Goal: Information Seeking & Learning: Learn about a topic

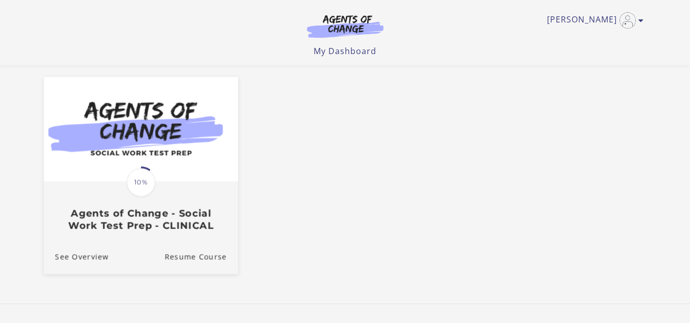
click at [187, 166] on img at bounding box center [140, 129] width 194 height 105
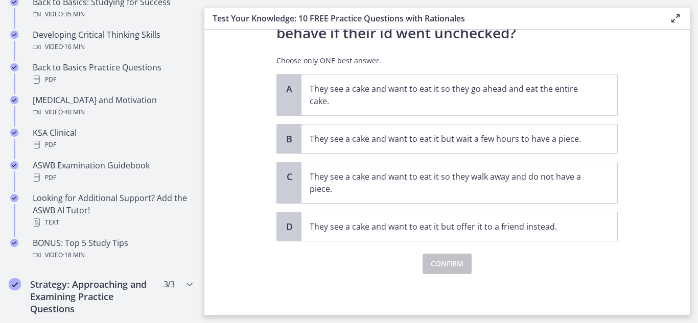
scroll to position [562, 0]
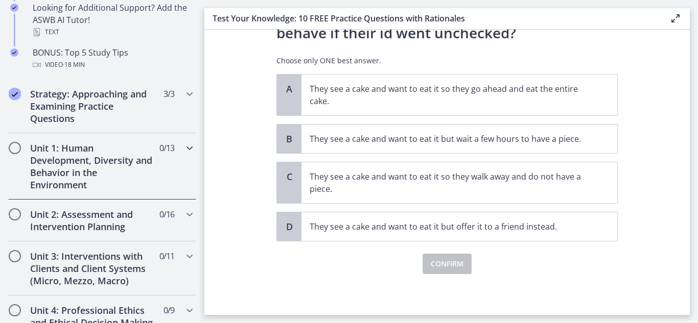
click at [95, 150] on h2 "Unit 1: Human Development, Diversity and Behavior in the Environment" at bounding box center [92, 166] width 125 height 49
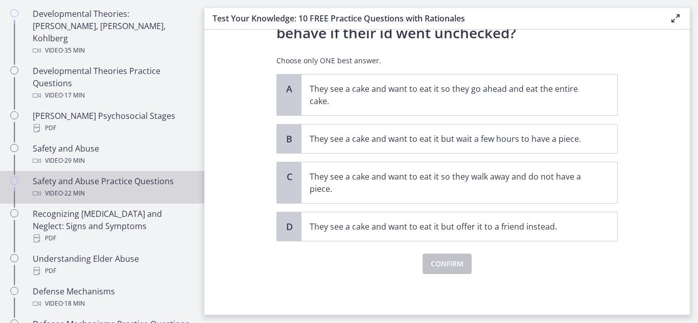
scroll to position [255, 0]
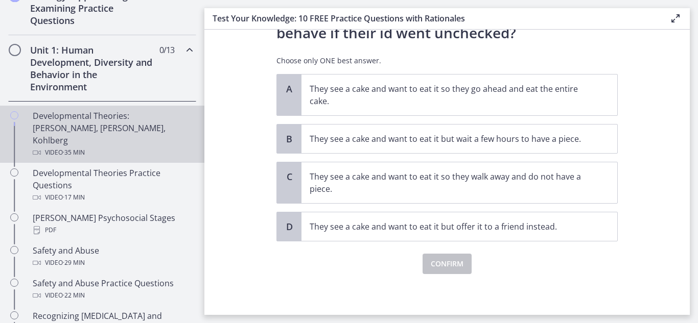
click at [80, 147] on span "· 35 min" at bounding box center [74, 153] width 22 height 12
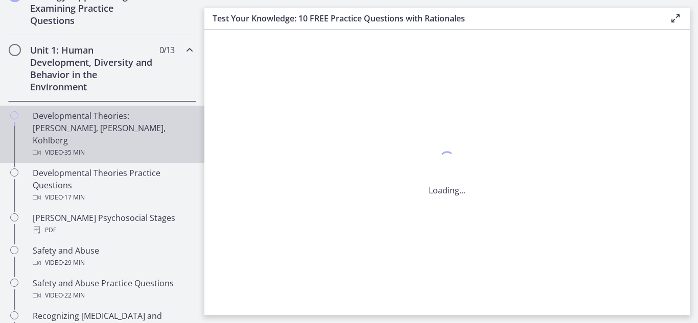
scroll to position [0, 0]
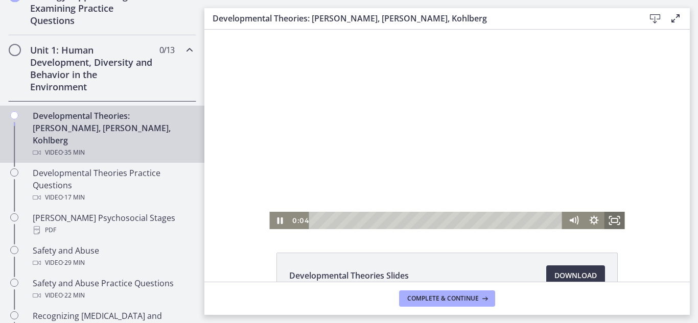
click at [606, 221] on icon "Fullscreen" at bounding box center [614, 220] width 20 height 17
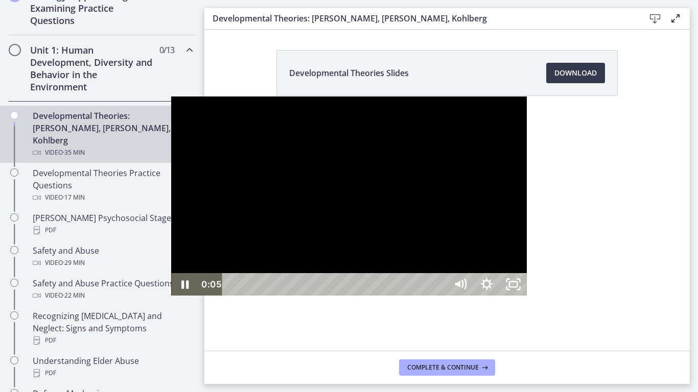
click at [526, 230] on div at bounding box center [348, 197] width 355 height 200
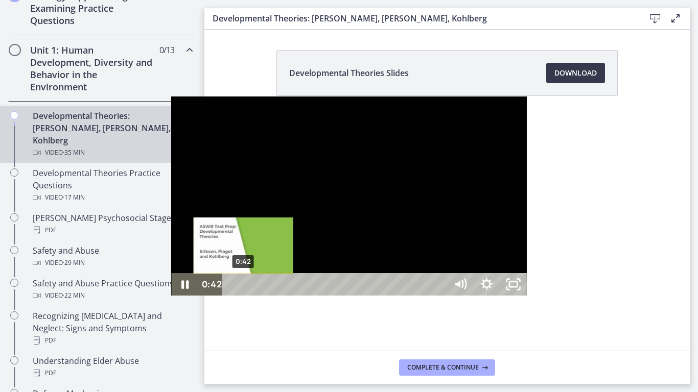
click at [232, 296] on div "0:42" at bounding box center [336, 284] width 208 height 22
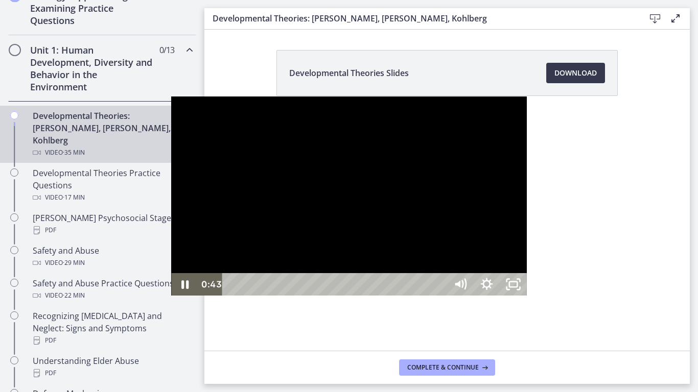
click at [244, 296] on div at bounding box center [348, 197] width 355 height 200
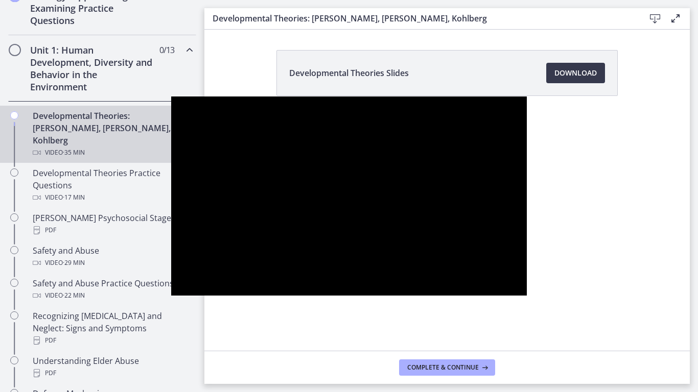
click at [244, 296] on div at bounding box center [348, 197] width 355 height 200
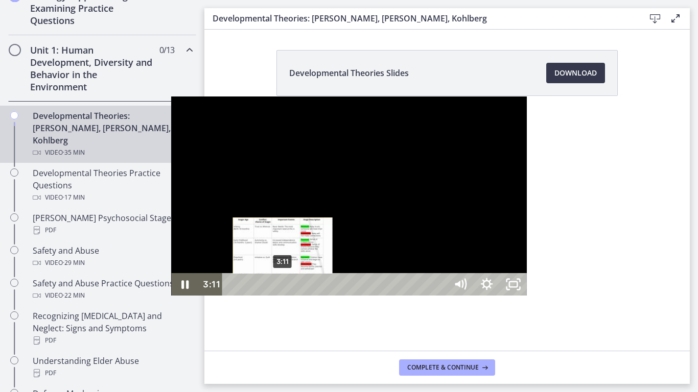
click at [232, 296] on div "3:11" at bounding box center [336, 284] width 208 height 22
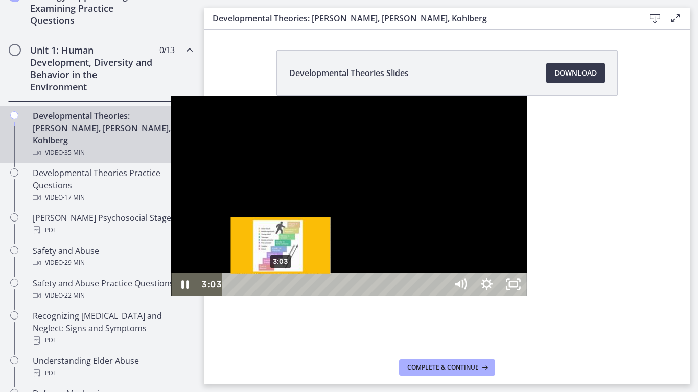
click at [277, 289] on div "Playbar" at bounding box center [281, 285] width 8 height 8
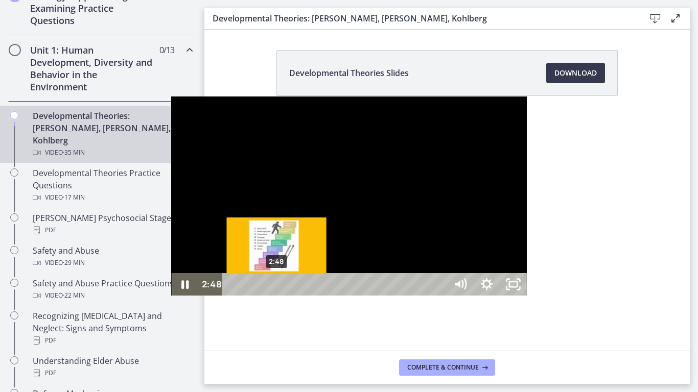
click at [232, 296] on div "2:48" at bounding box center [336, 284] width 208 height 22
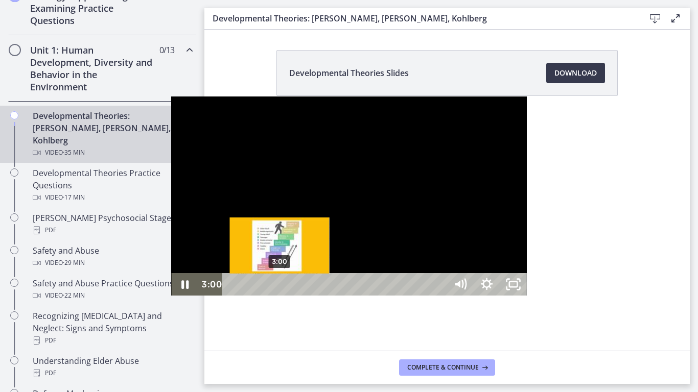
click at [276, 289] on div "Playbar" at bounding box center [280, 285] width 8 height 8
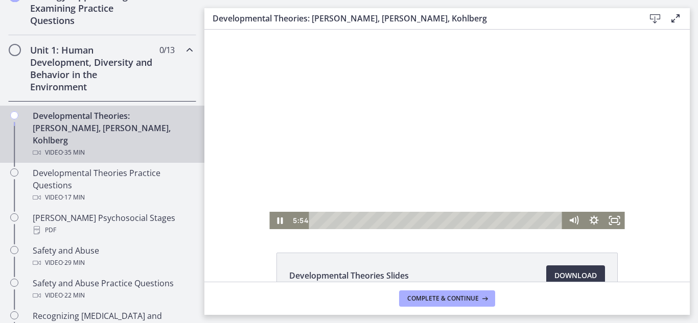
click at [525, 183] on div at bounding box center [446, 130] width 355 height 200
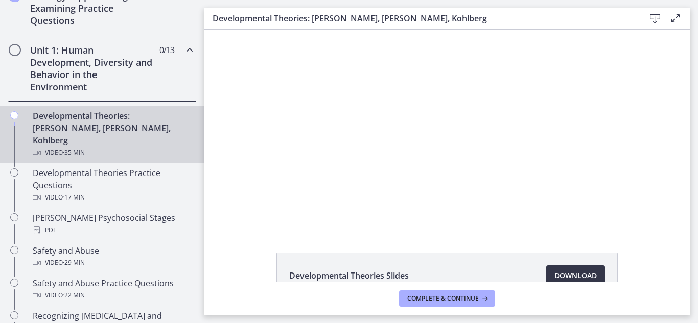
click at [558, 277] on span "Download Opens in a new window" at bounding box center [575, 276] width 42 height 12
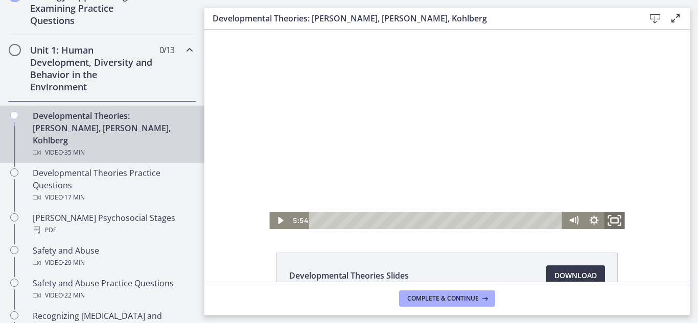
click at [613, 220] on icon "Fullscreen" at bounding box center [614, 220] width 25 height 21
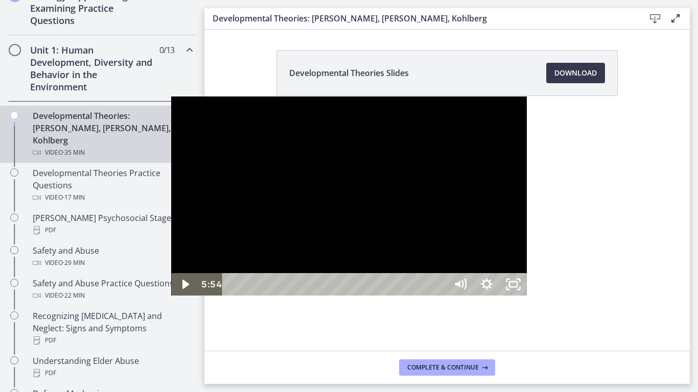
click at [330, 235] on div at bounding box center [348, 197] width 355 height 200
click at [526, 178] on div at bounding box center [348, 197] width 355 height 200
click at [526, 103] on div at bounding box center [348, 197] width 355 height 200
click at [494, 97] on div at bounding box center [348, 197] width 355 height 200
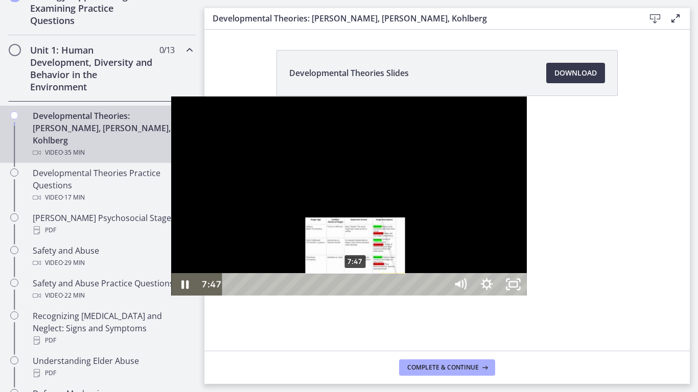
click at [232, 296] on div "7:47" at bounding box center [336, 284] width 208 height 22
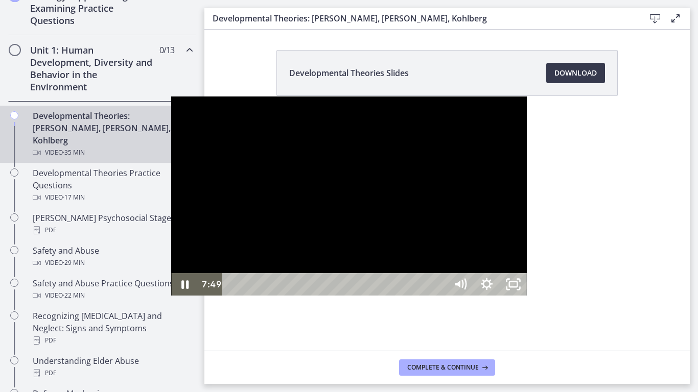
click at [249, 296] on div at bounding box center [348, 197] width 355 height 200
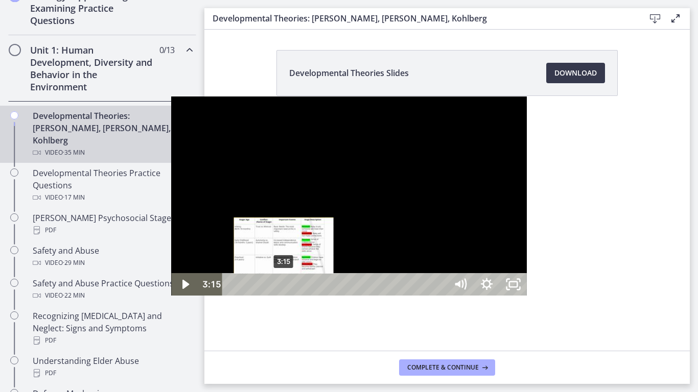
click at [232, 296] on div "3:15" at bounding box center [336, 284] width 208 height 22
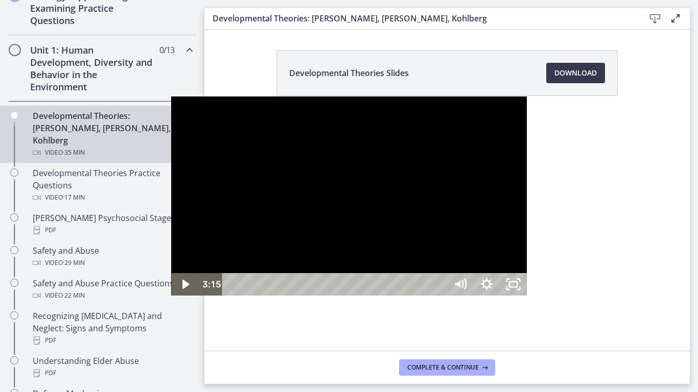
click at [171, 296] on div at bounding box center [348, 197] width 355 height 200
click at [200, 296] on div at bounding box center [348, 197] width 355 height 200
click at [199, 205] on div at bounding box center [348, 197] width 355 height 200
click at [229, 163] on div at bounding box center [348, 197] width 355 height 200
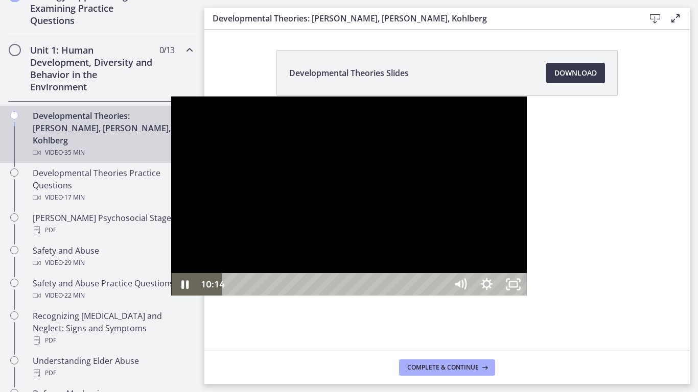
click at [402, 116] on div at bounding box center [348, 197] width 355 height 200
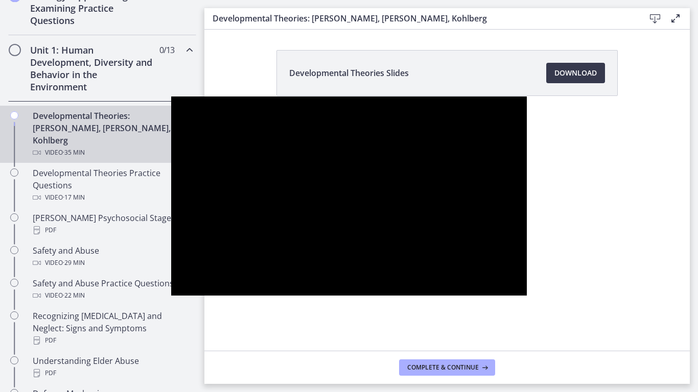
click at [402, 116] on div at bounding box center [348, 197] width 355 height 200
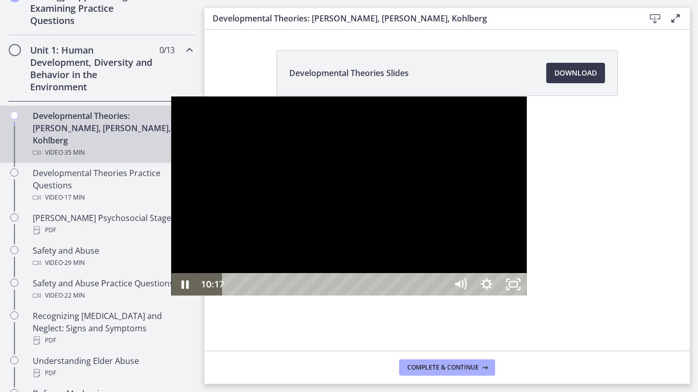
click at [432, 126] on div at bounding box center [348, 197] width 355 height 200
click at [434, 103] on div at bounding box center [348, 197] width 355 height 200
click at [308, 212] on div at bounding box center [348, 197] width 355 height 200
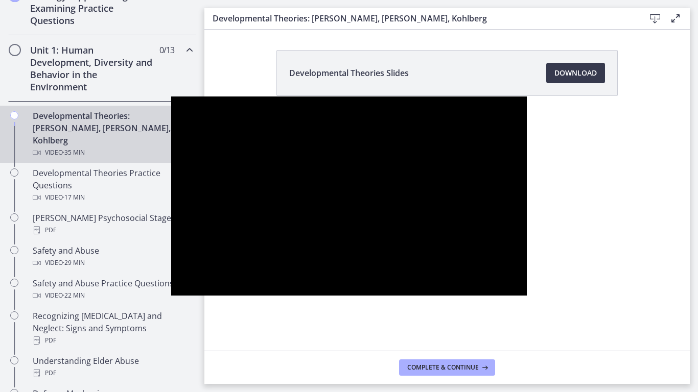
click at [273, 224] on div at bounding box center [348, 197] width 355 height 200
click at [277, 220] on div at bounding box center [348, 197] width 355 height 200
click at [285, 157] on div at bounding box center [348, 197] width 355 height 200
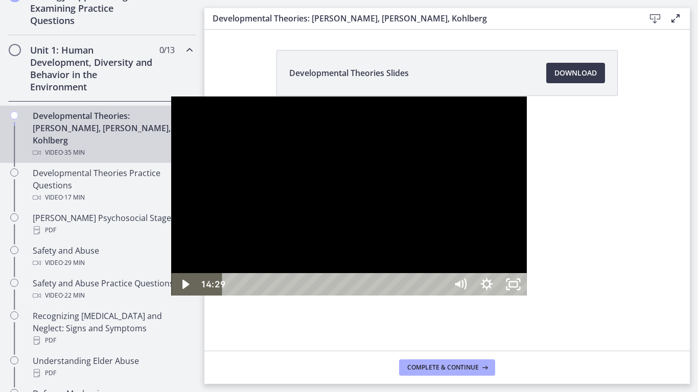
click at [293, 144] on div at bounding box center [348, 197] width 355 height 200
click at [308, 104] on div at bounding box center [348, 197] width 355 height 200
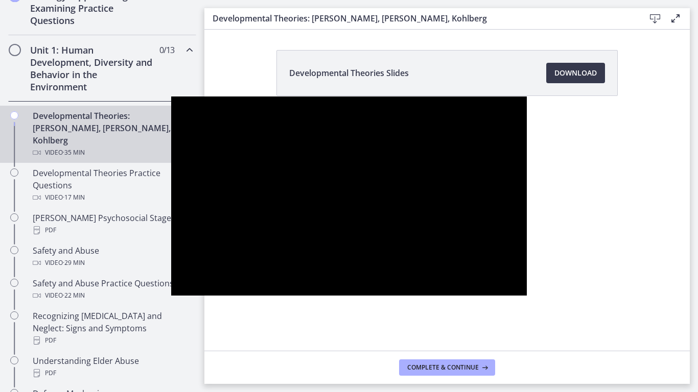
click at [308, 104] on div at bounding box center [348, 197] width 355 height 200
click at [384, 97] on div at bounding box center [348, 197] width 355 height 200
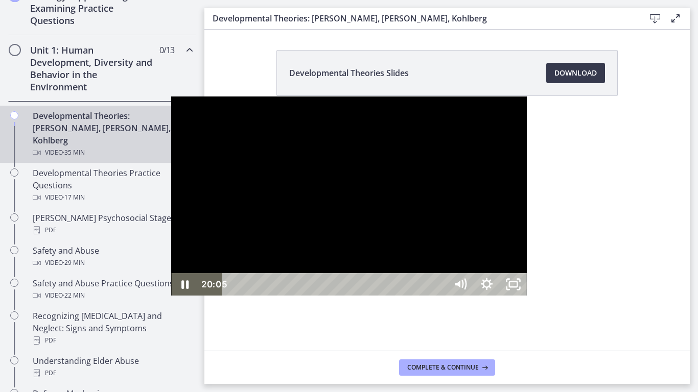
click at [526, 193] on div at bounding box center [348, 197] width 355 height 200
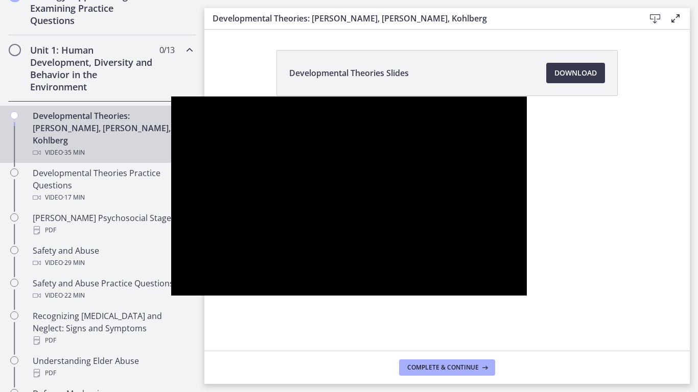
click at [526, 193] on div at bounding box center [348, 197] width 355 height 200
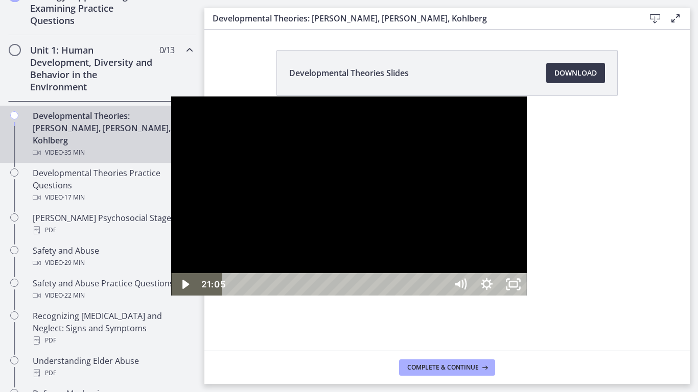
click at [378, 134] on div at bounding box center [348, 197] width 355 height 200
click at [526, 97] on div at bounding box center [348, 197] width 355 height 200
click at [526, 134] on div at bounding box center [348, 197] width 355 height 200
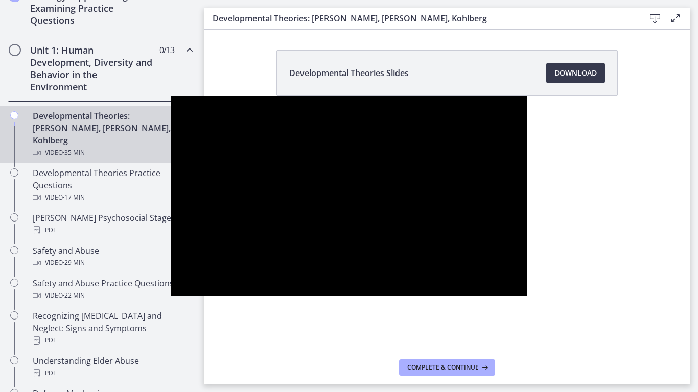
click at [526, 296] on div at bounding box center [348, 197] width 355 height 200
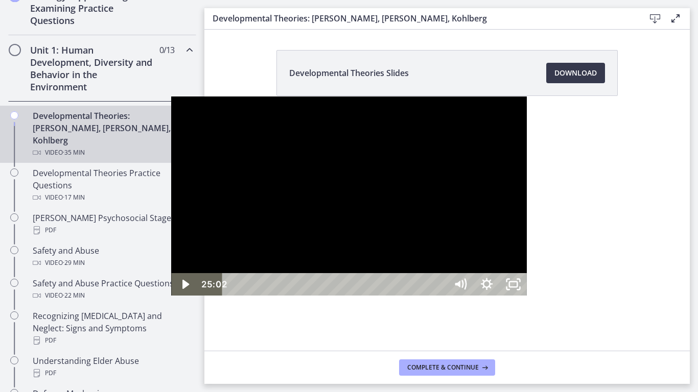
click at [526, 271] on div at bounding box center [348, 197] width 355 height 200
click at [440, 296] on div "25:23" at bounding box center [336, 284] width 208 height 22
click at [526, 228] on div at bounding box center [348, 197] width 355 height 200
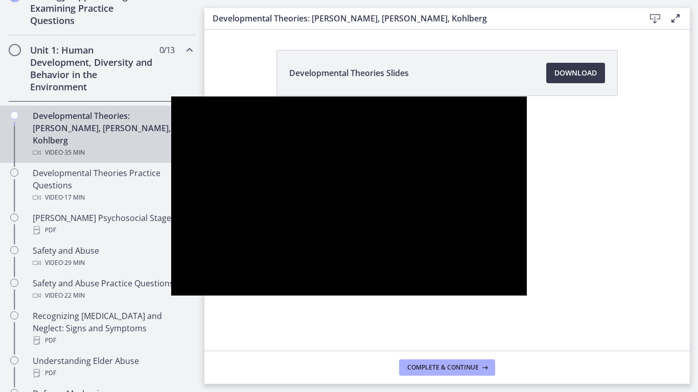
click at [526, 228] on div at bounding box center [348, 197] width 355 height 200
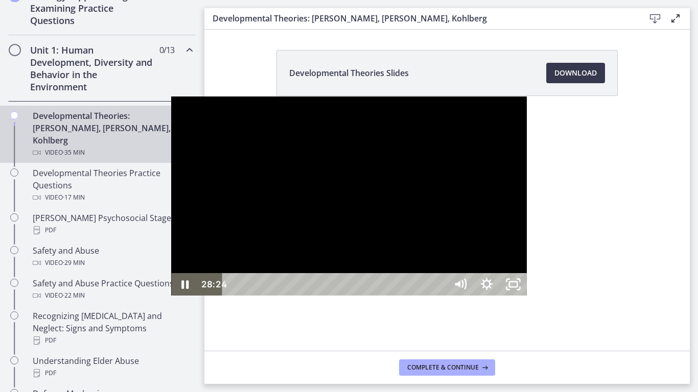
click at [449, 254] on div at bounding box center [348, 197] width 355 height 200
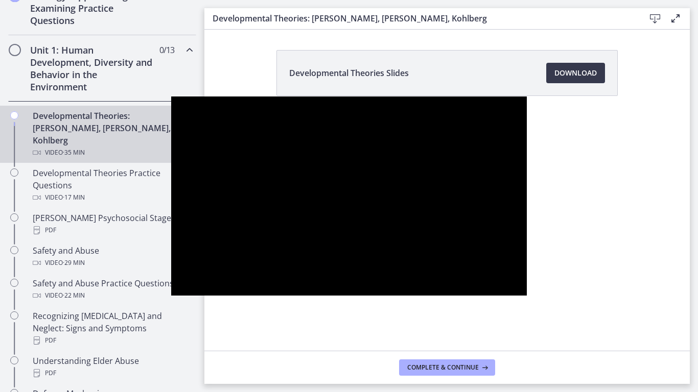
click at [449, 254] on div at bounding box center [348, 197] width 355 height 200
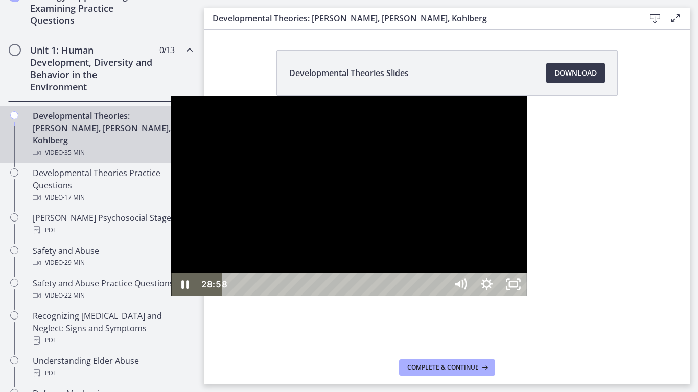
click at [391, 231] on div at bounding box center [348, 197] width 355 height 200
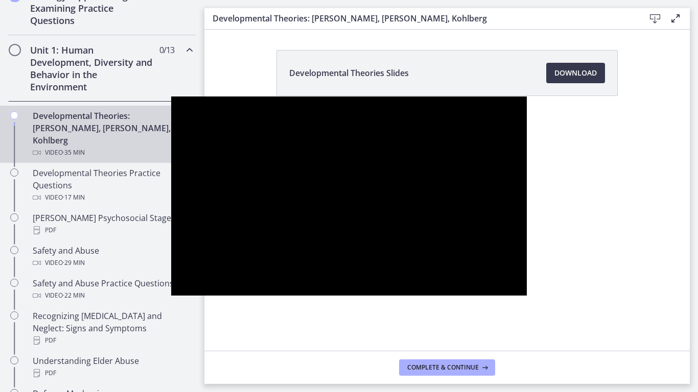
click at [391, 231] on div at bounding box center [348, 197] width 355 height 200
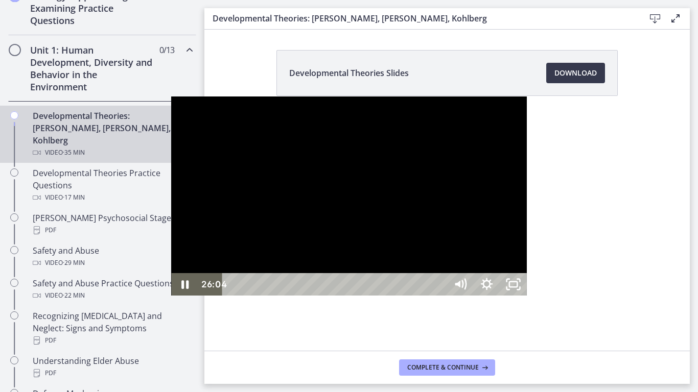
click at [440, 296] on div "26:04" at bounding box center [336, 284] width 208 height 22
click at [450, 236] on div at bounding box center [348, 197] width 355 height 200
click at [440, 296] on div "30:53" at bounding box center [336, 284] width 208 height 22
click at [387, 294] on div at bounding box center [348, 197] width 355 height 200
click at [440, 296] on div "32:42" at bounding box center [336, 284] width 208 height 22
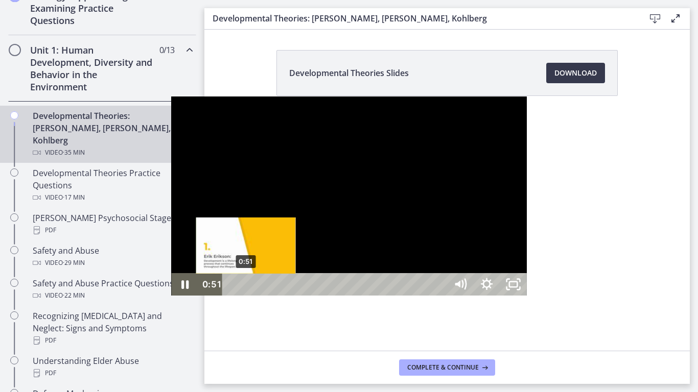
click at [232, 296] on div "0:51" at bounding box center [336, 284] width 208 height 22
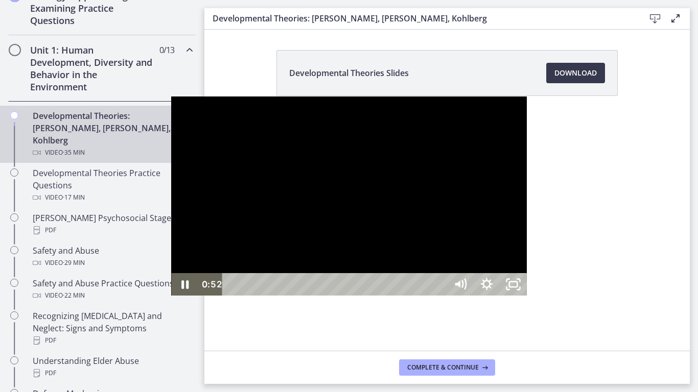
click at [393, 239] on div at bounding box center [348, 197] width 355 height 200
click at [440, 296] on div "33:33" at bounding box center [336, 284] width 208 height 22
click at [505, 249] on div at bounding box center [348, 197] width 355 height 200
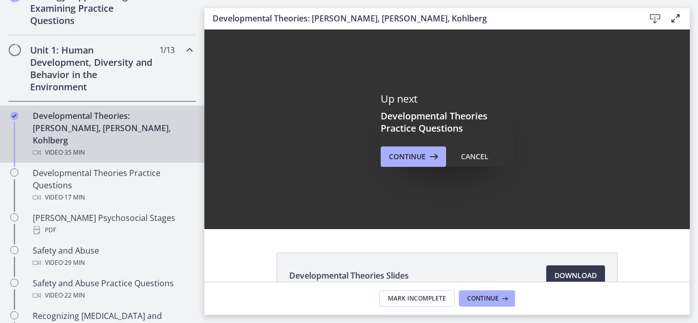
click at [681, 178] on div "Up next Developmental Theories Practice Questions Continue Cancel" at bounding box center [446, 130] width 485 height 200
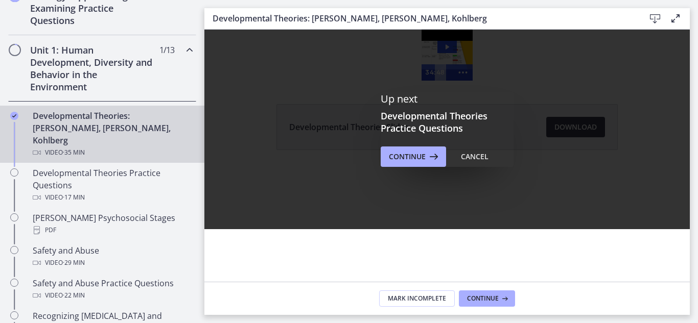
drag, startPoint x: 683, startPoint y: 178, endPoint x: 676, endPoint y: 243, distance: 64.7
click at [676, 243] on section "Up next Developmental Theories Practice Questions Continue Cancel Developmental…" at bounding box center [446, 156] width 485 height 252
click at [425, 299] on span "Mark Incomplete" at bounding box center [417, 299] width 58 height 8
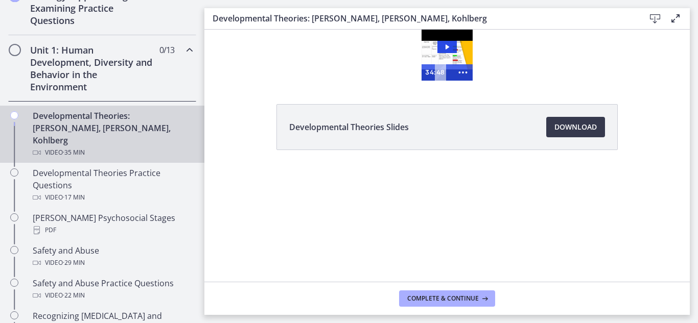
click at [150, 122] on div "Developmental Theories: [PERSON_NAME], [PERSON_NAME], Kohlberg Video · 35 min" at bounding box center [112, 134] width 159 height 49
click at [428, 296] on span "Complete & continue" at bounding box center [443, 299] width 72 height 8
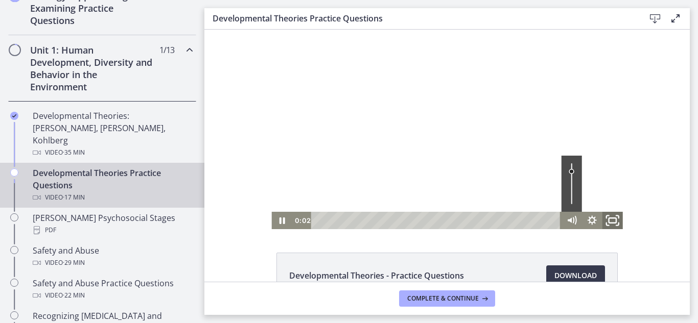
click at [609, 223] on rect "Fullscreen" at bounding box center [612, 220] width 7 height 5
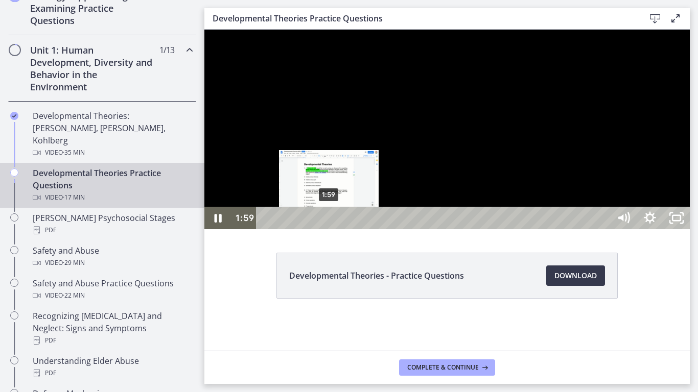
click at [330, 229] on div "1:59" at bounding box center [435, 218] width 338 height 22
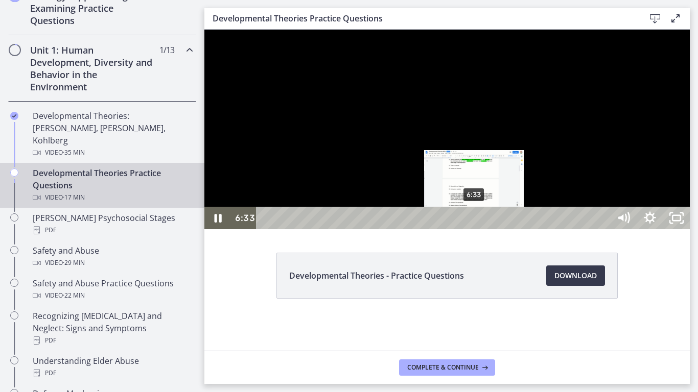
click at [475, 229] on div "6:33" at bounding box center [435, 218] width 338 height 22
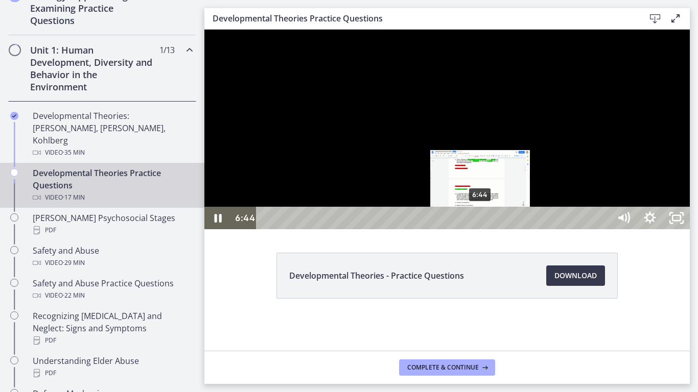
click at [481, 229] on div "6:44" at bounding box center [435, 218] width 338 height 22
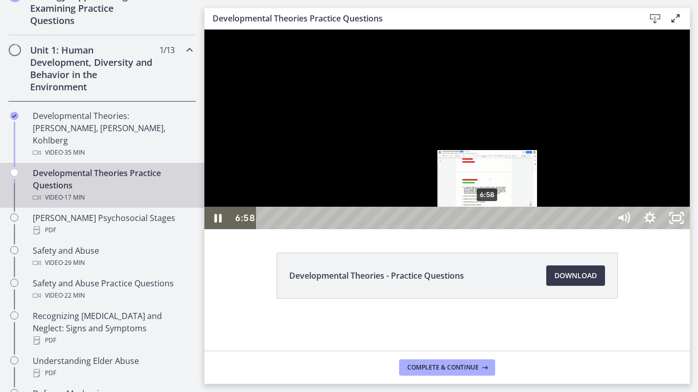
click at [488, 229] on div "6:58" at bounding box center [435, 218] width 338 height 22
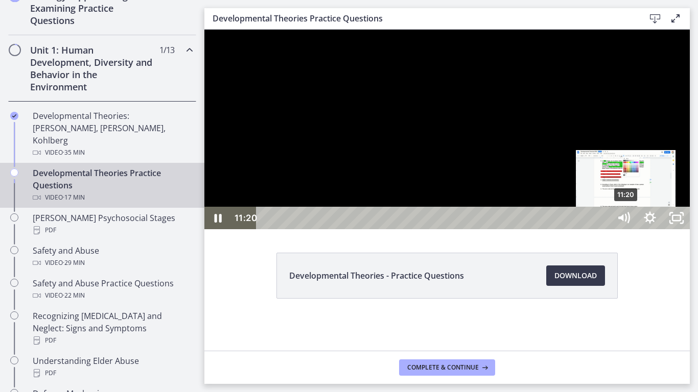
click at [604, 229] on div "11:20" at bounding box center [435, 218] width 338 height 22
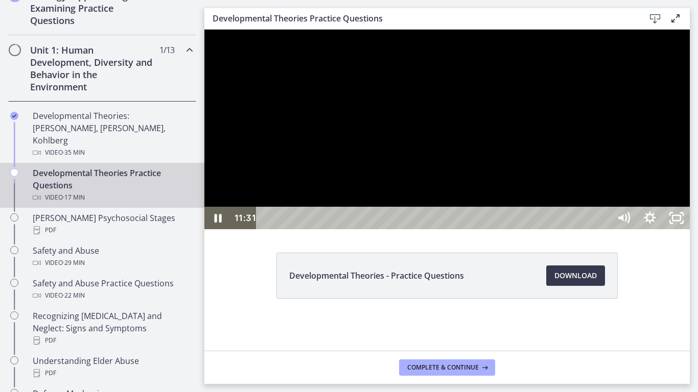
click at [670, 229] on div at bounding box center [446, 130] width 485 height 200
click at [665, 229] on div at bounding box center [446, 130] width 485 height 200
click at [652, 186] on div at bounding box center [446, 130] width 485 height 200
click at [652, 185] on div at bounding box center [446, 130] width 485 height 200
click at [604, 229] on div "17:16" at bounding box center [435, 218] width 338 height 22
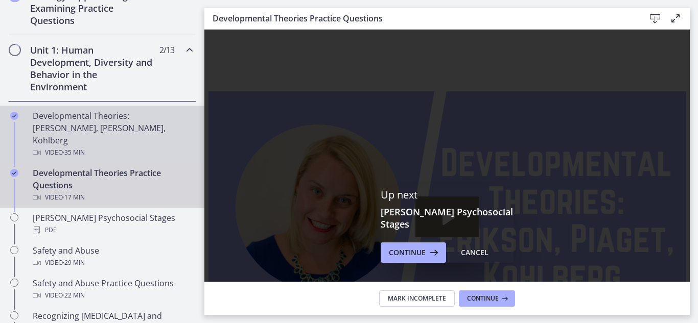
click at [138, 124] on div "Developmental Theories: [PERSON_NAME], [PERSON_NAME], Kohlberg Video · 35 min" at bounding box center [112, 134] width 159 height 49
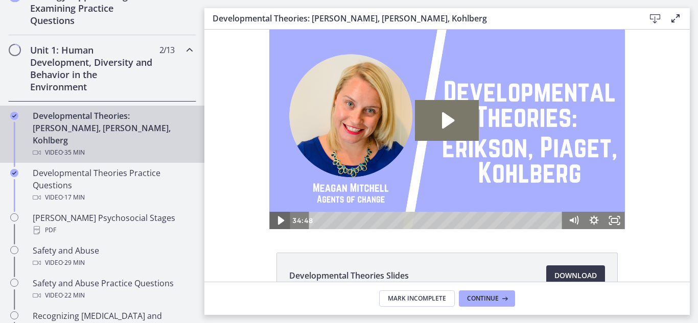
click at [271, 225] on icon "Play Video" at bounding box center [280, 220] width 25 height 21
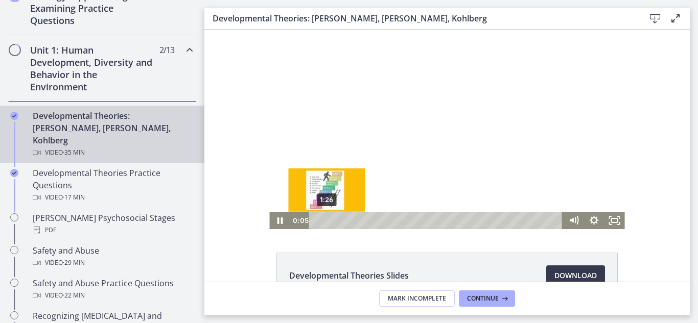
click at [323, 220] on div "1:26" at bounding box center [438, 220] width 242 height 17
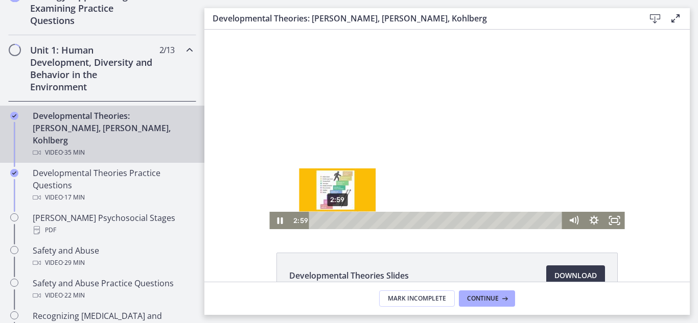
click at [334, 221] on div "2:59" at bounding box center [438, 220] width 242 height 17
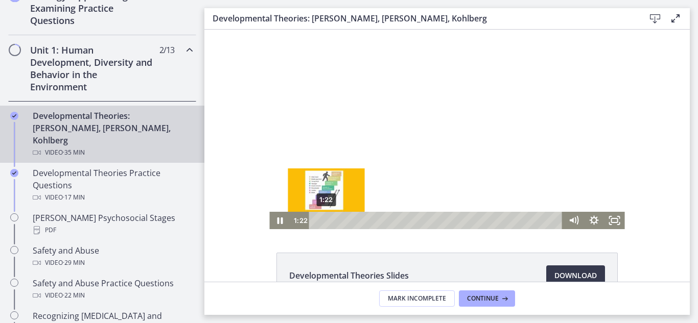
click at [322, 221] on div "1:22" at bounding box center [438, 220] width 242 height 17
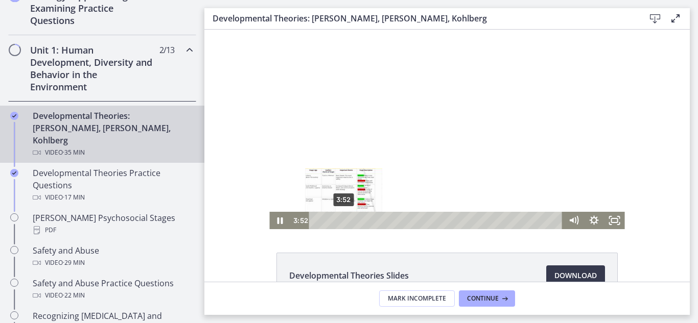
click at [340, 219] on div "3:52" at bounding box center [438, 220] width 242 height 17
click at [361, 219] on div "6:58" at bounding box center [438, 220] width 242 height 17
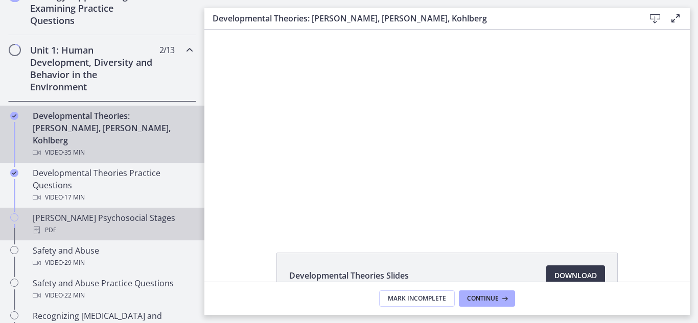
click at [96, 208] on link "[PERSON_NAME] Psychosocial Stages PDF" at bounding box center [102, 224] width 204 height 33
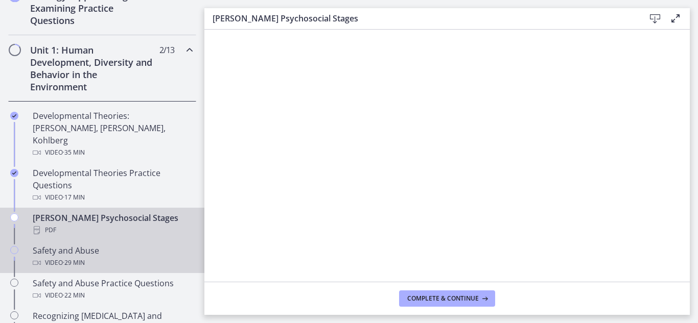
click at [130, 257] on div "Video · 29 min" at bounding box center [112, 263] width 159 height 12
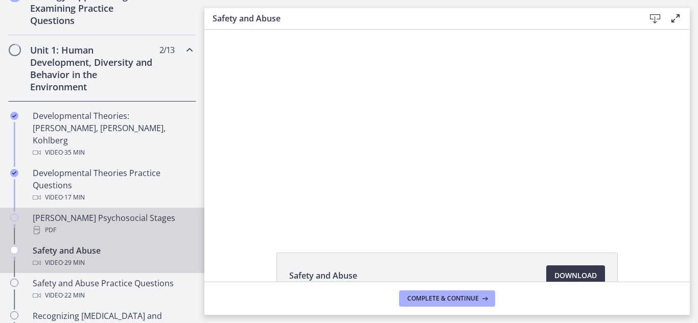
click at [107, 224] on div "PDF" at bounding box center [112, 230] width 159 height 12
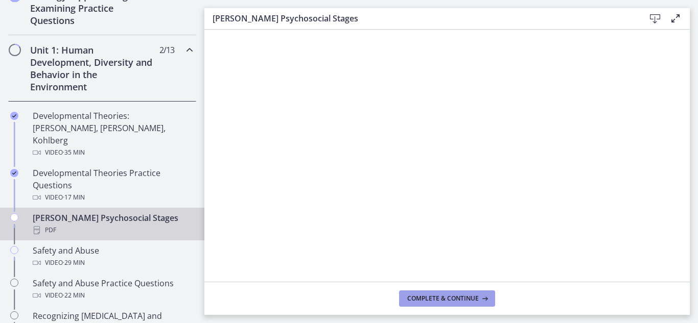
click at [440, 303] on button "Complete & continue" at bounding box center [447, 299] width 96 height 16
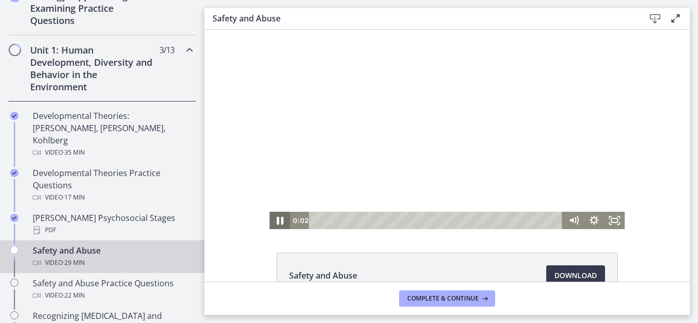
click at [275, 225] on icon "Pause" at bounding box center [279, 220] width 25 height 21
